Goal: Information Seeking & Learning: Learn about a topic

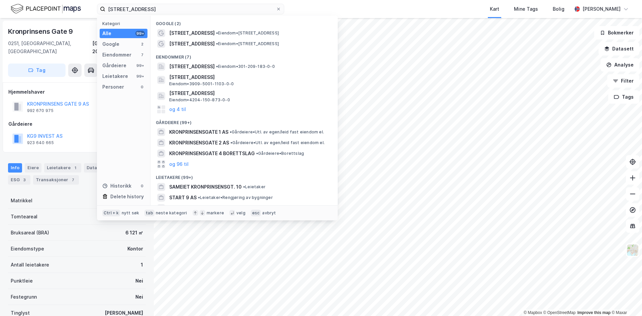
click at [181, 6] on input "[STREET_ADDRESS]" at bounding box center [190, 9] width 170 height 10
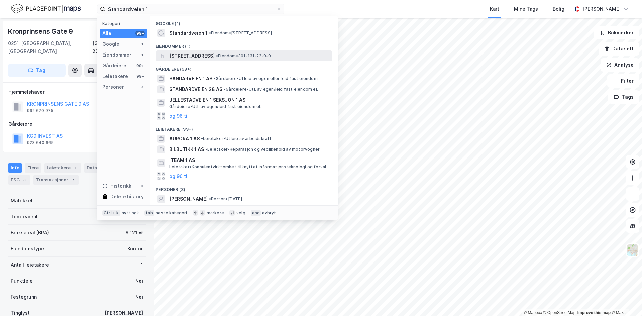
type input "Standardveien 1"
click at [206, 57] on span "[STREET_ADDRESS]" at bounding box center [191, 56] width 45 height 8
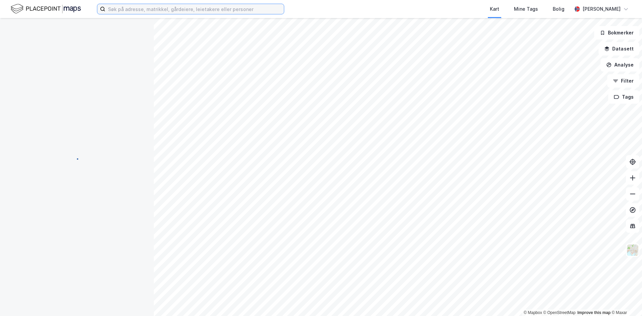
click at [182, 10] on input at bounding box center [194, 9] width 178 height 10
